Goal: Find contact information: Find contact information

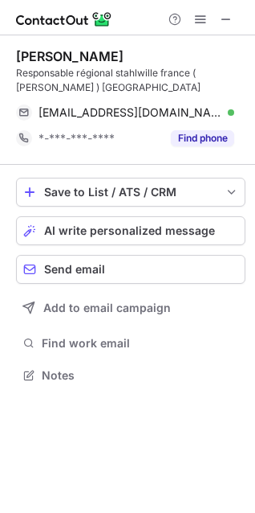
scroll to position [363, 255]
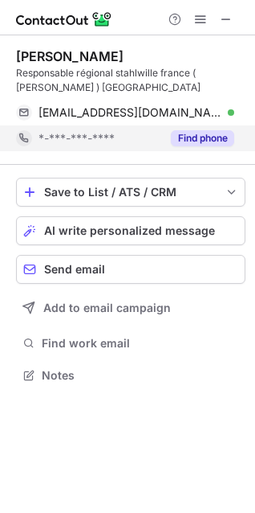
click at [199, 133] on button "Find phone" at bounding box center [202, 138] width 63 height 16
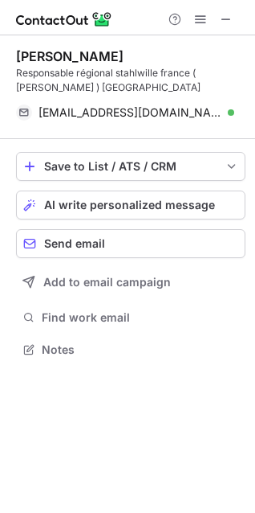
scroll to position [7, 7]
drag, startPoint x: 223, startPoint y: 25, endPoint x: 118, endPoint y: 30, distance: 105.3
click at [223, 25] on span at bounding box center [226, 19] width 13 height 13
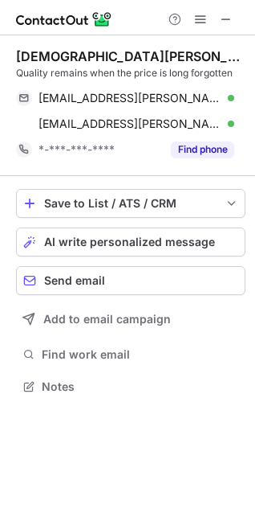
scroll to position [375, 255]
